Goal: Task Accomplishment & Management: Complete application form

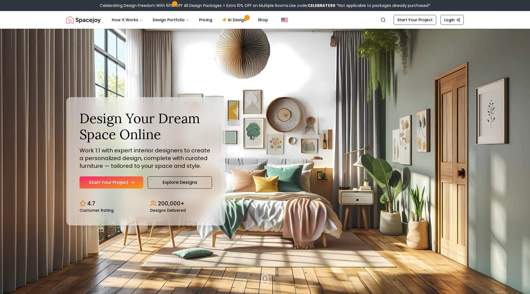
click at [118, 181] on link "Start Your Project" at bounding box center [112, 183] width 64 height 12
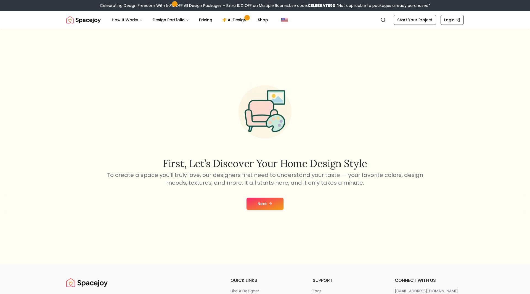
click at [262, 199] on button "Next" at bounding box center [265, 204] width 37 height 12
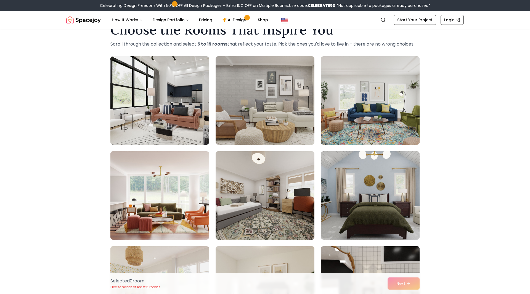
scroll to position [18, 0]
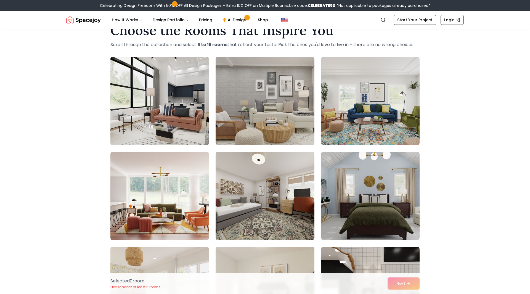
click at [149, 117] on img at bounding box center [160, 101] width 104 height 93
click at [244, 112] on img at bounding box center [265, 101] width 99 height 88
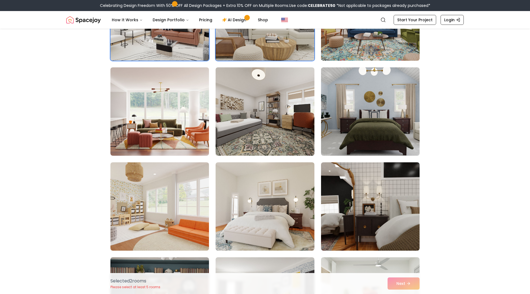
scroll to position [109, 0]
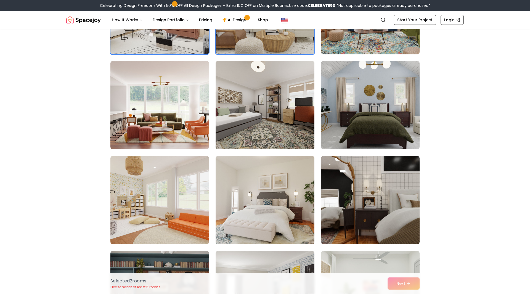
click at [400, 220] on img at bounding box center [370, 200] width 99 height 88
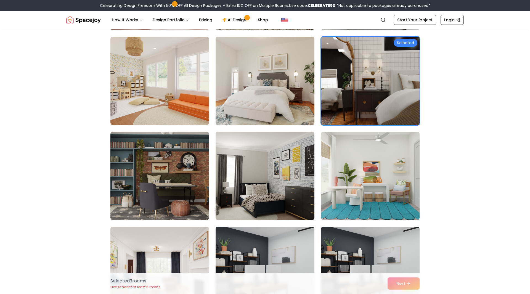
scroll to position [230, 0]
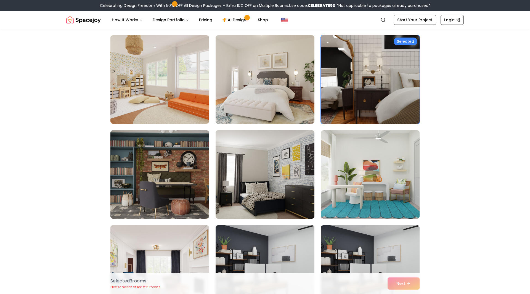
click at [250, 193] on img at bounding box center [265, 174] width 99 height 88
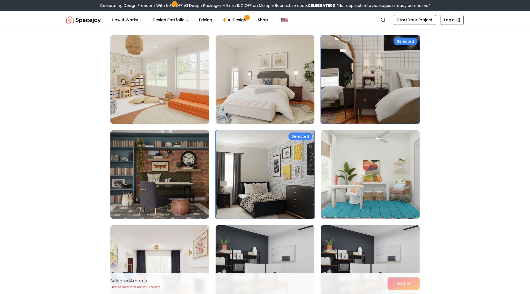
click at [165, 190] on img at bounding box center [160, 174] width 99 height 88
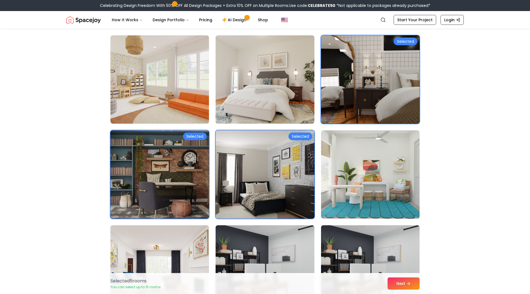
click at [391, 174] on img at bounding box center [370, 174] width 99 height 88
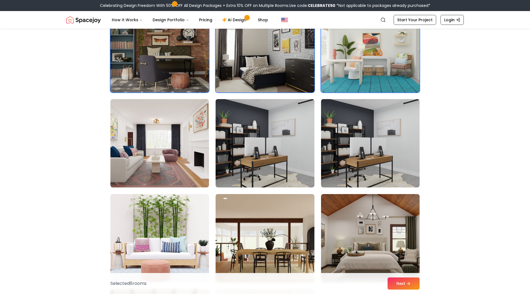
scroll to position [357, 0]
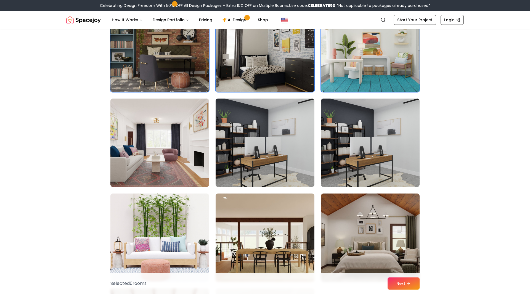
click at [268, 142] on img at bounding box center [265, 143] width 99 height 88
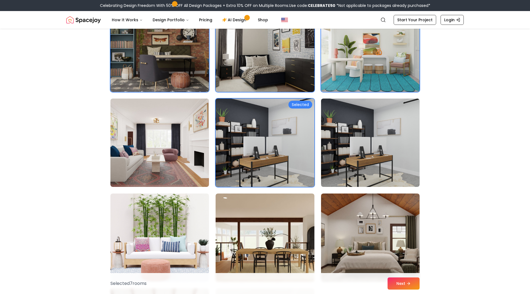
click at [260, 159] on img at bounding box center [265, 142] width 104 height 93
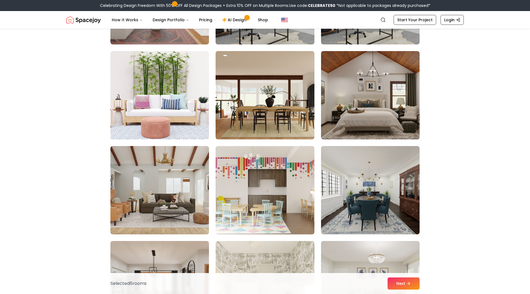
scroll to position [500, 0]
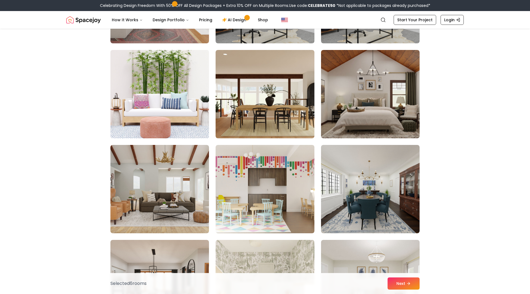
click at [132, 100] on img at bounding box center [160, 94] width 104 height 93
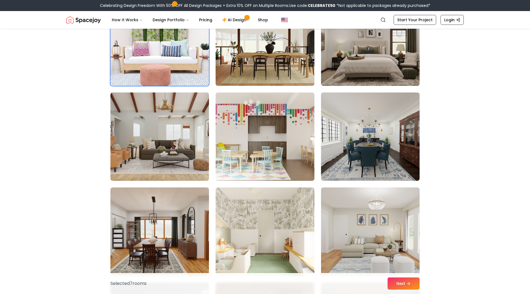
scroll to position [553, 0]
click at [283, 237] on img at bounding box center [265, 231] width 99 height 88
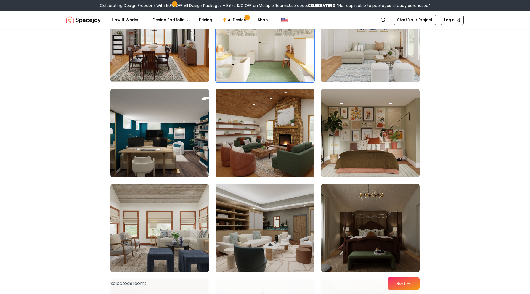
scroll to position [746, 0]
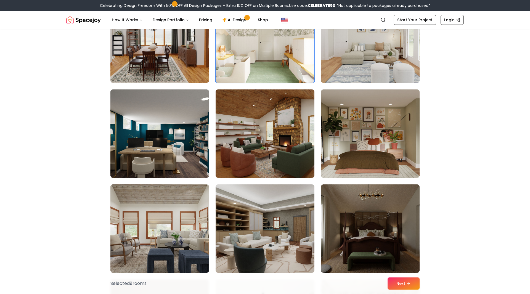
click at [248, 147] on img at bounding box center [265, 133] width 104 height 93
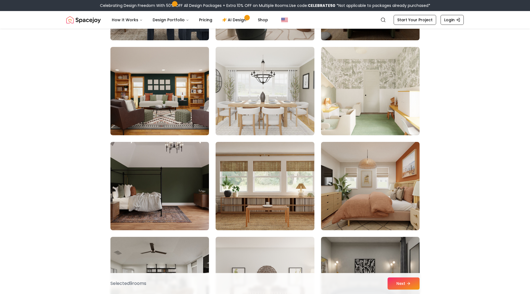
scroll to position [979, 0]
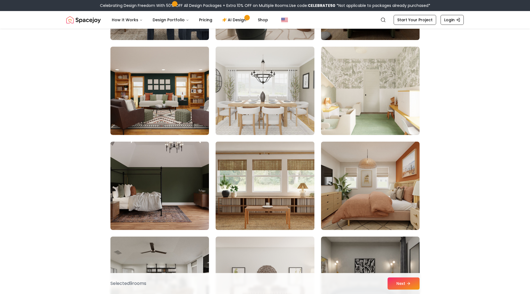
click at [248, 213] on img at bounding box center [265, 186] width 104 height 93
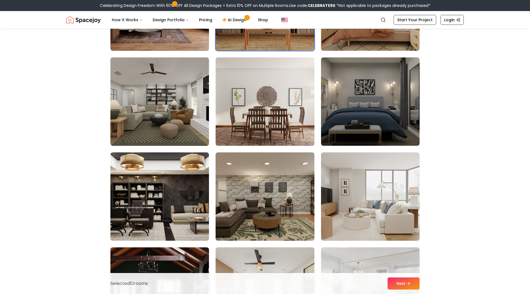
scroll to position [1163, 0]
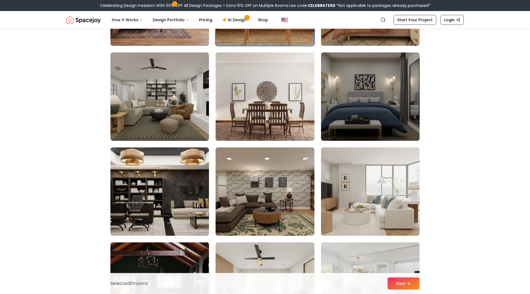
click at [269, 120] on img at bounding box center [265, 96] width 99 height 88
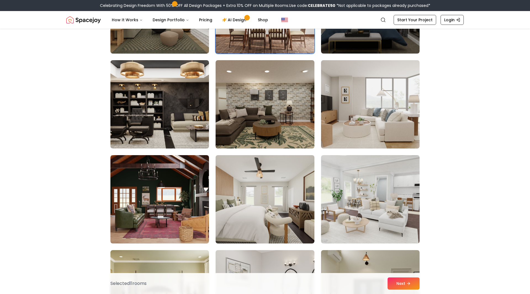
scroll to position [1251, 0]
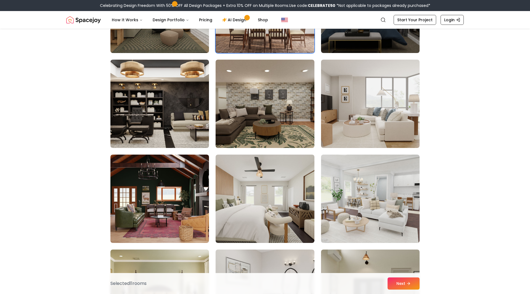
click at [135, 222] on img at bounding box center [160, 199] width 99 height 88
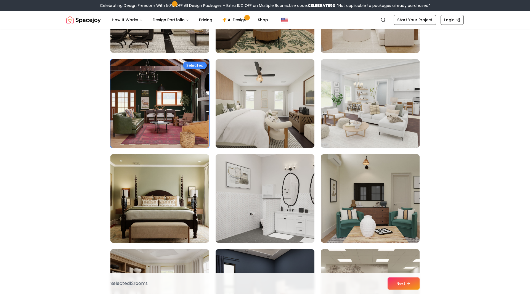
scroll to position [1351, 0]
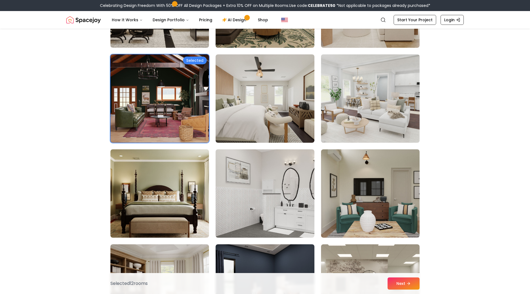
click at [373, 77] on img at bounding box center [371, 98] width 104 height 93
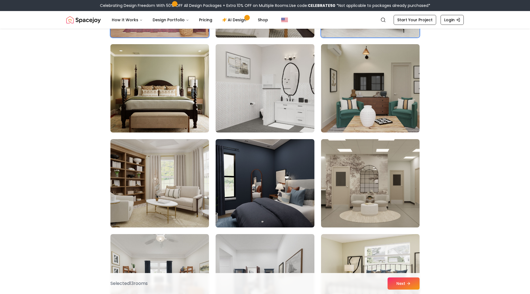
scroll to position [1457, 0]
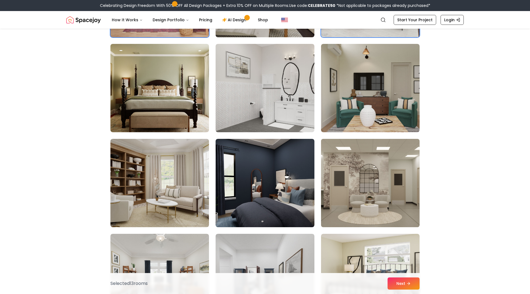
click at [336, 206] on img at bounding box center [371, 183] width 104 height 93
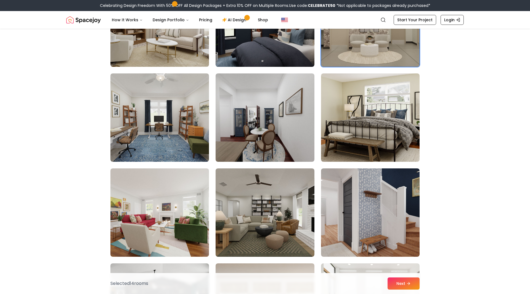
scroll to position [1617, 0]
click at [353, 204] on img at bounding box center [370, 213] width 99 height 88
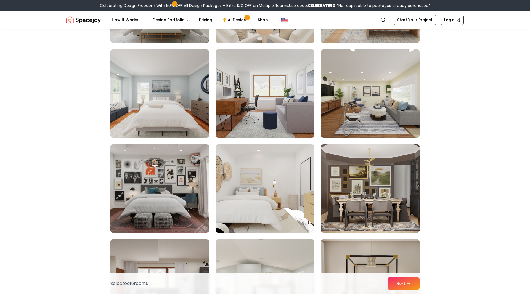
scroll to position [2115, 0]
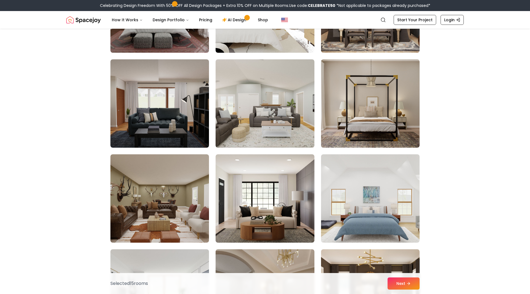
scroll to position [2297, 0]
click at [234, 220] on img at bounding box center [265, 198] width 99 height 88
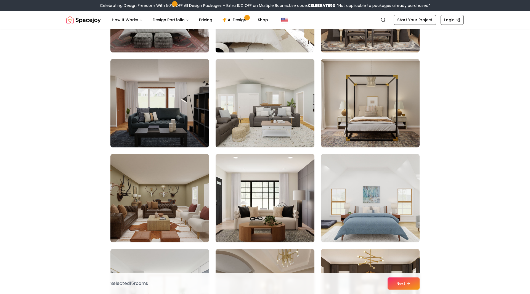
click at [234, 188] on img at bounding box center [265, 198] width 104 height 93
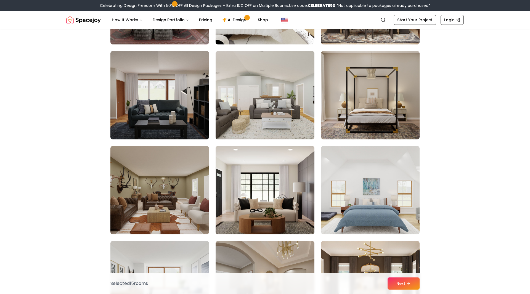
scroll to position [2305, 0]
click at [251, 198] on img at bounding box center [265, 190] width 104 height 93
click at [256, 188] on img at bounding box center [265, 190] width 104 height 93
click at [250, 189] on img at bounding box center [265, 190] width 104 height 93
click at [245, 190] on img at bounding box center [265, 190] width 104 height 93
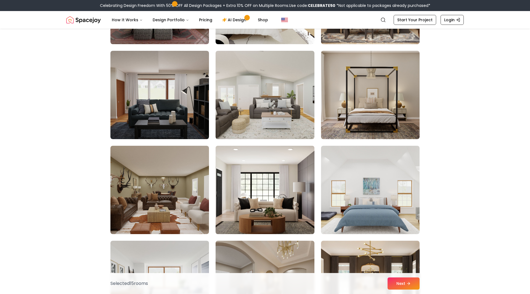
click at [247, 167] on img at bounding box center [265, 190] width 104 height 93
click at [228, 99] on img at bounding box center [265, 95] width 99 height 88
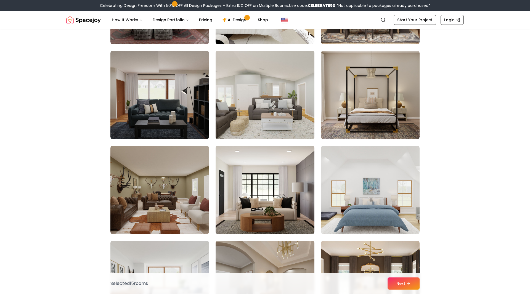
click at [253, 125] on img at bounding box center [265, 95] width 104 height 93
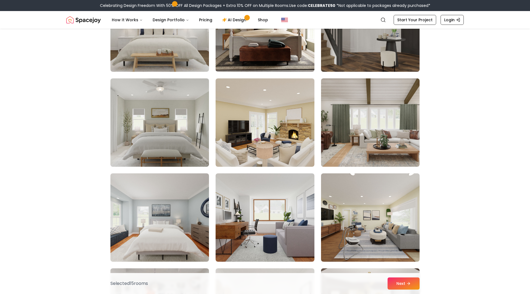
scroll to position [1938, 0]
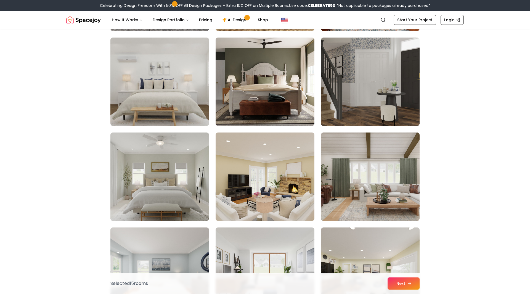
click at [412, 281] on button "Next" at bounding box center [404, 284] width 32 height 12
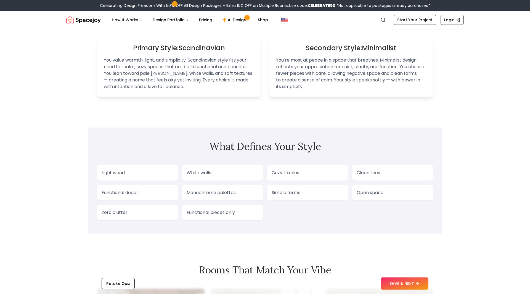
scroll to position [370, 0]
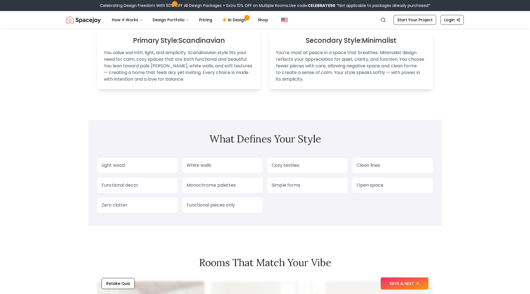
click at [208, 162] on p "White walls" at bounding box center [223, 165] width 72 height 7
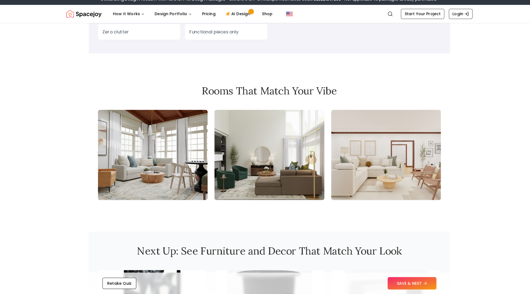
scroll to position [538, 0]
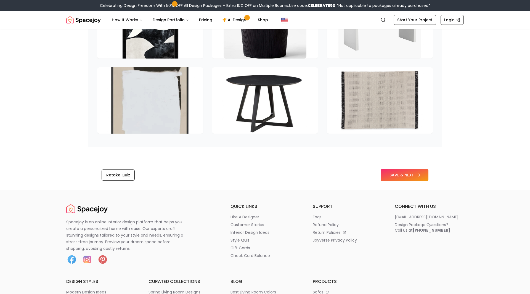
click at [405, 180] on button "SAVE & NEXT" at bounding box center [405, 175] width 48 height 12
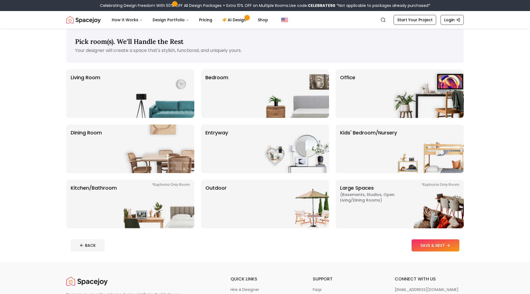
scroll to position [6, 0]
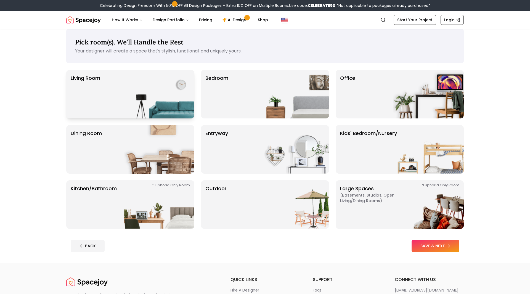
click at [144, 99] on img at bounding box center [159, 94] width 71 height 49
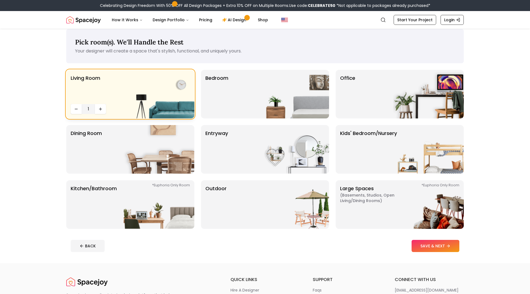
click at [284, 94] on img at bounding box center [294, 94] width 71 height 49
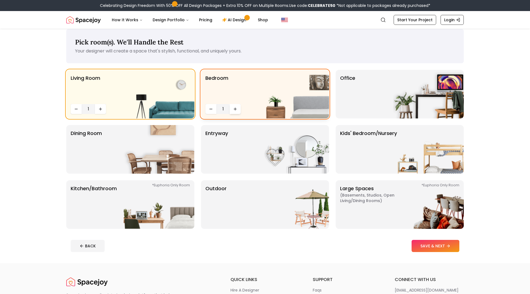
click at [235, 109] on icon "Increase quantity" at bounding box center [235, 109] width 0 height 2
click at [391, 97] on div "Office" at bounding box center [400, 94] width 128 height 49
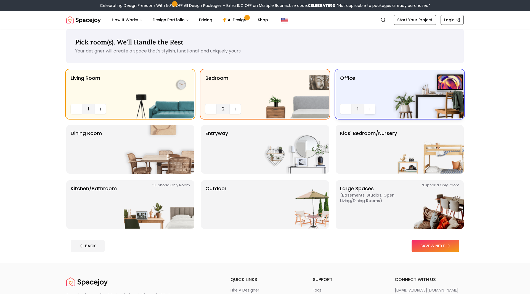
click at [374, 107] on button "Increase quantity" at bounding box center [370, 109] width 11 height 10
click at [125, 155] on img at bounding box center [159, 149] width 71 height 49
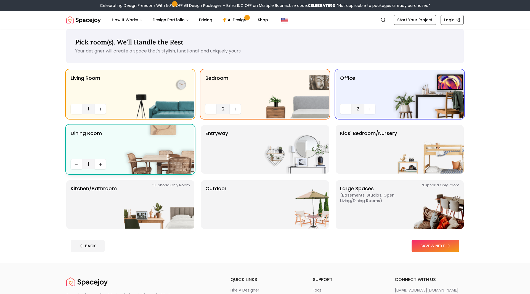
click at [293, 153] on img at bounding box center [294, 149] width 71 height 49
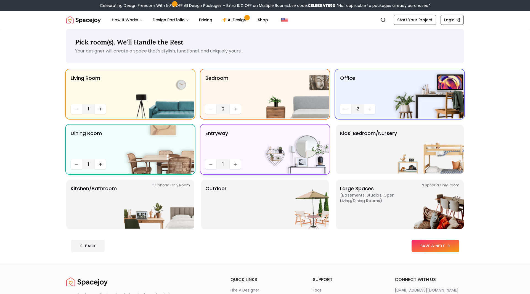
click at [156, 212] on img at bounding box center [159, 204] width 71 height 49
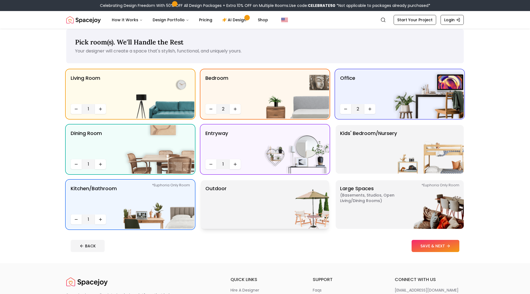
click at [266, 215] on img at bounding box center [294, 204] width 71 height 49
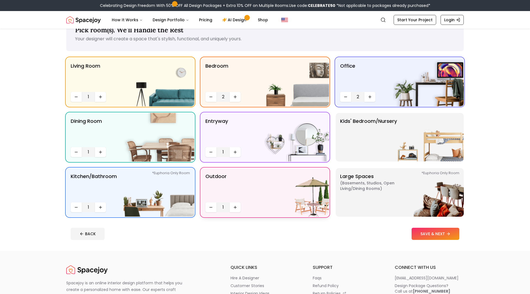
scroll to position [22, 0]
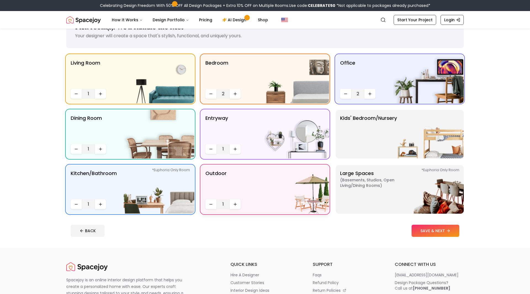
click at [429, 232] on button "SAVE & NEXT" at bounding box center [436, 231] width 48 height 12
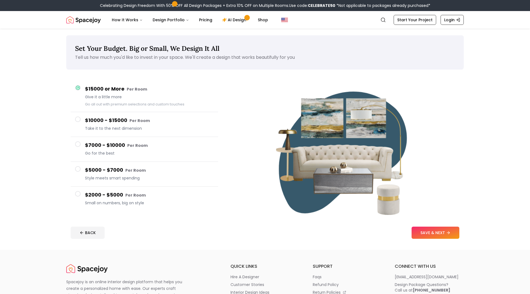
click at [119, 176] on span "Style meets smart spending" at bounding box center [149, 178] width 129 height 6
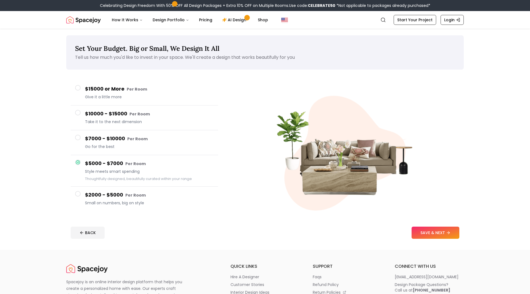
click at [438, 235] on button "SAVE & NEXT" at bounding box center [436, 233] width 48 height 12
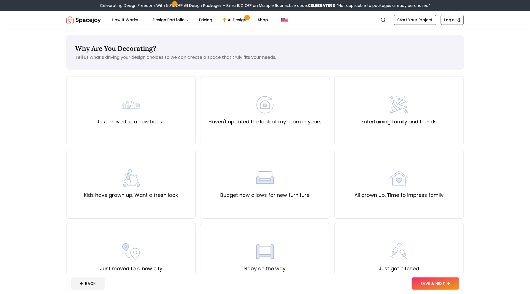
click at [48, 202] on main "Why Are You Decorating? Tell us what’s driving your design choices so we can cr…" at bounding box center [265, 214] width 530 height 371
click at [106, 114] on div "Just moved to a new house" at bounding box center [131, 111] width 69 height 30
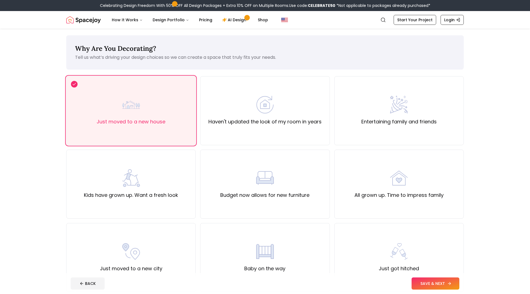
click at [428, 282] on button "SAVE & NEXT" at bounding box center [436, 284] width 48 height 12
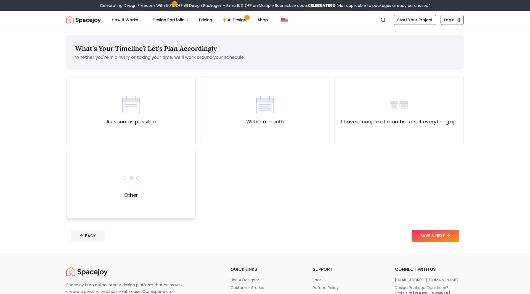
click at [157, 191] on div "Other" at bounding box center [131, 184] width 130 height 69
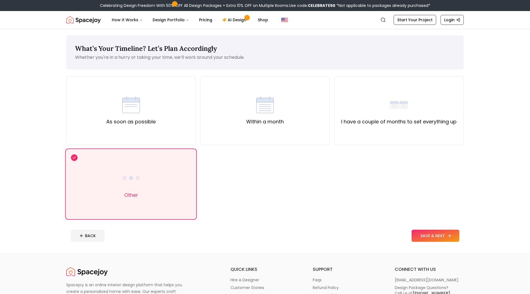
click at [433, 231] on button "SAVE & NEXT" at bounding box center [436, 236] width 48 height 12
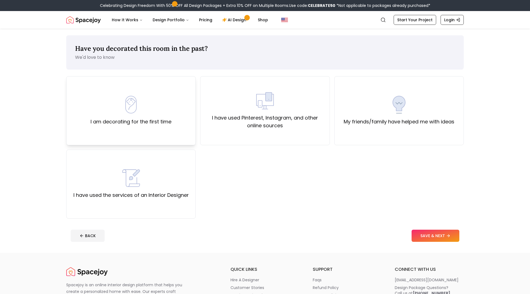
click at [94, 127] on div "I am decorating for the first time" at bounding box center [131, 110] width 130 height 69
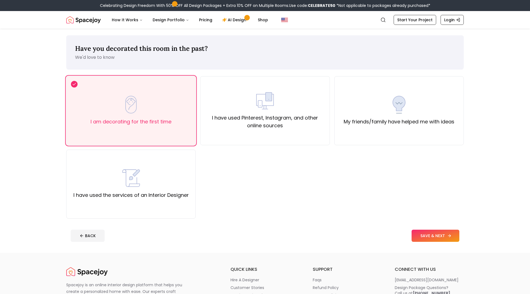
click at [437, 240] on button "SAVE & NEXT" at bounding box center [436, 236] width 48 height 12
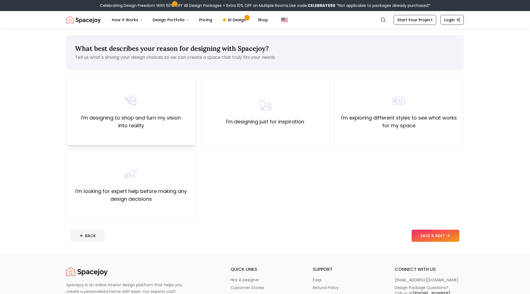
click at [159, 134] on div "I'm designing to shop and turn my vision into reality" at bounding box center [131, 110] width 130 height 69
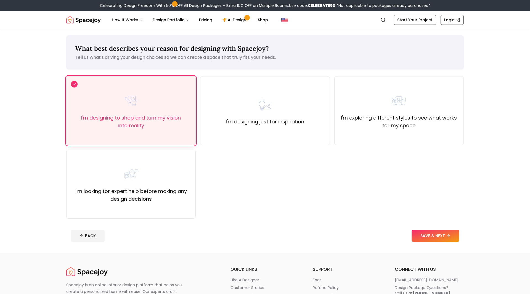
click at [422, 237] on button "SAVE & NEXT" at bounding box center [436, 236] width 48 height 12
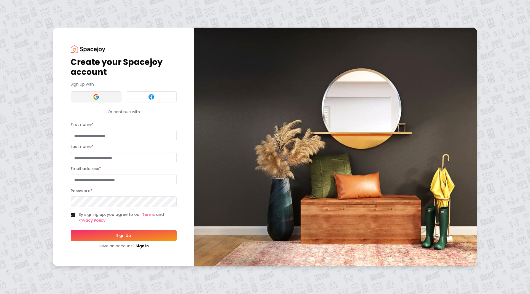
click at [96, 91] on button at bounding box center [96, 96] width 51 height 11
